Goal: Check status: Check status

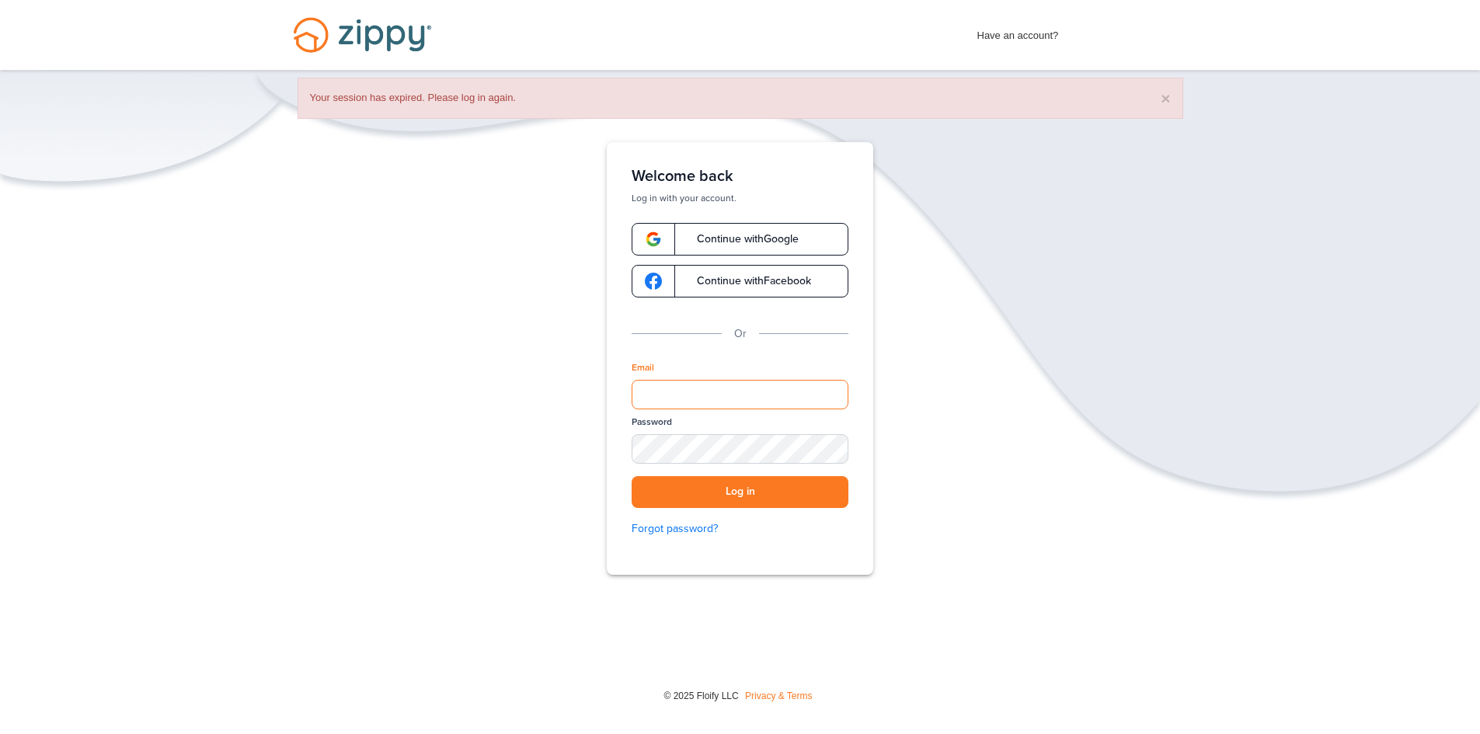
click at [752, 390] on input "Email" at bounding box center [739, 395] width 217 height 30
type input "**********"
click at [631, 476] on button "Log in" at bounding box center [739, 492] width 217 height 32
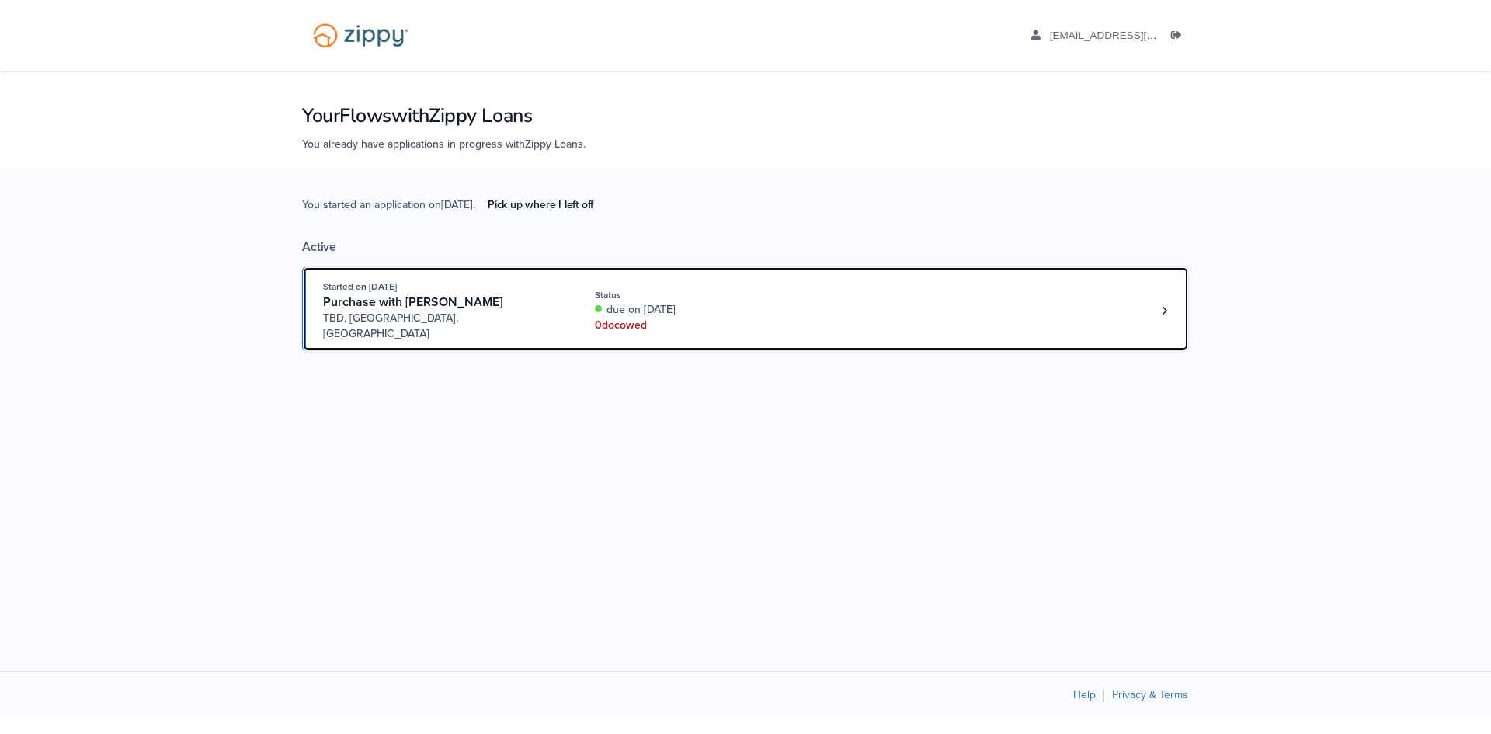
click at [809, 318] on div "Started on [DATE] Purchase with [PERSON_NAME] TBD, [GEOGRAPHIC_DATA], [GEOGRAPH…" at bounding box center [738, 310] width 830 height 63
